Goal: Find contact information: Find phone

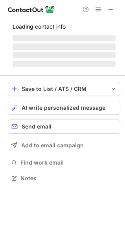
scroll to position [171, 125]
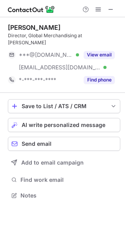
scroll to position [183, 125]
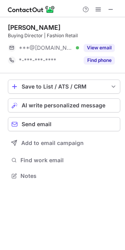
scroll to position [171, 125]
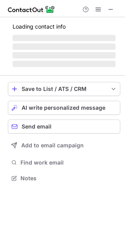
scroll to position [171, 125]
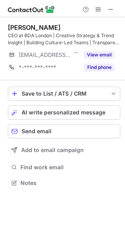
scroll to position [178, 125]
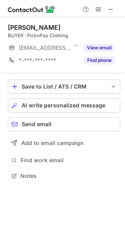
scroll to position [171, 125]
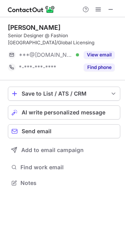
scroll to position [171, 125]
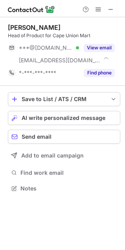
scroll to position [183, 125]
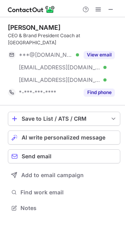
scroll to position [173, 125]
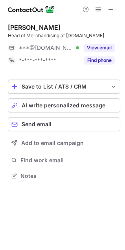
scroll to position [171, 125]
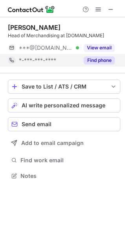
click at [99, 64] on button "Find phone" at bounding box center [99, 60] width 31 height 8
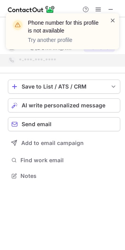
click at [111, 21] on span at bounding box center [112, 20] width 6 height 8
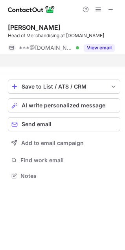
scroll to position [158, 125]
